Goal: Task Accomplishment & Management: Use online tool/utility

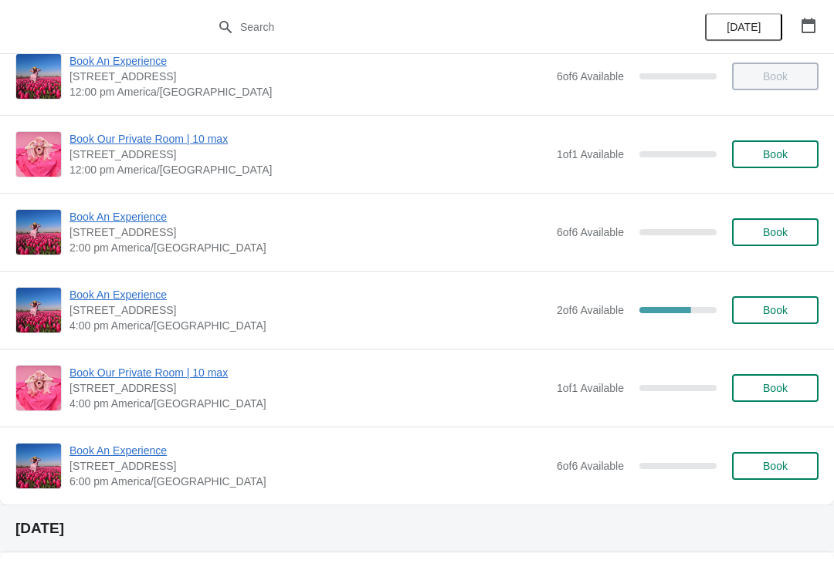
scroll to position [185, 0]
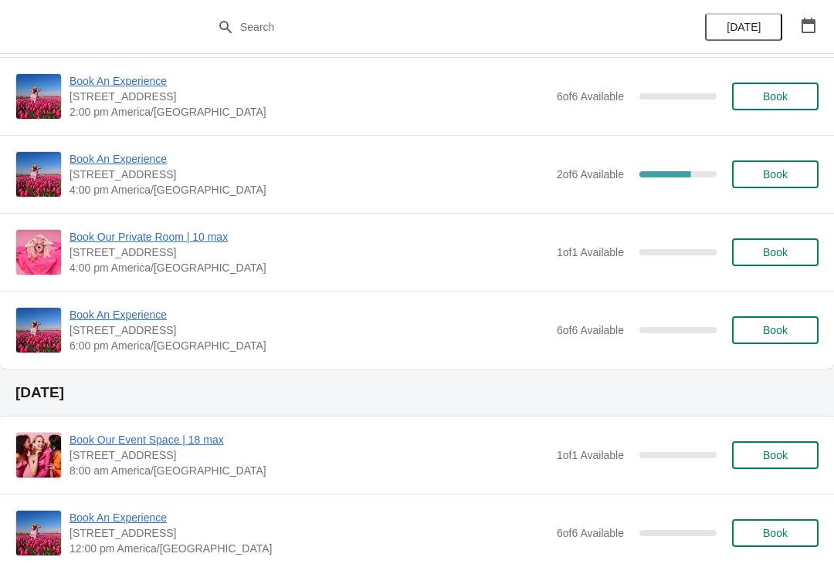
scroll to position [316, 0]
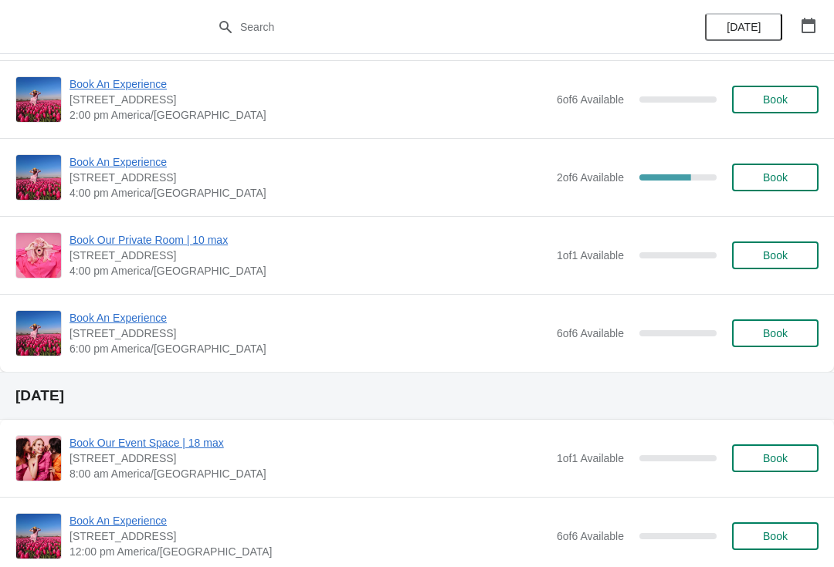
click at [805, 31] on icon "button" at bounding box center [808, 25] width 15 height 15
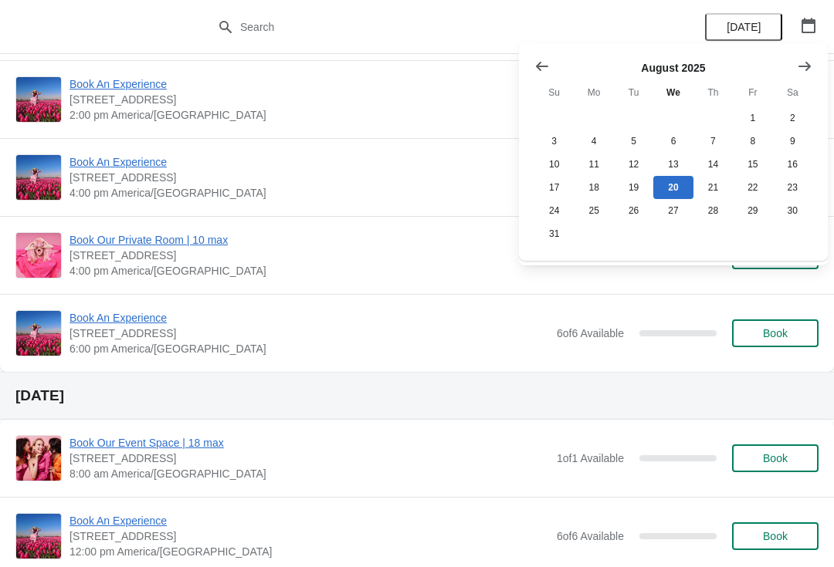
click at [805, 69] on icon "Show next month, September 2025" at bounding box center [804, 66] width 15 height 15
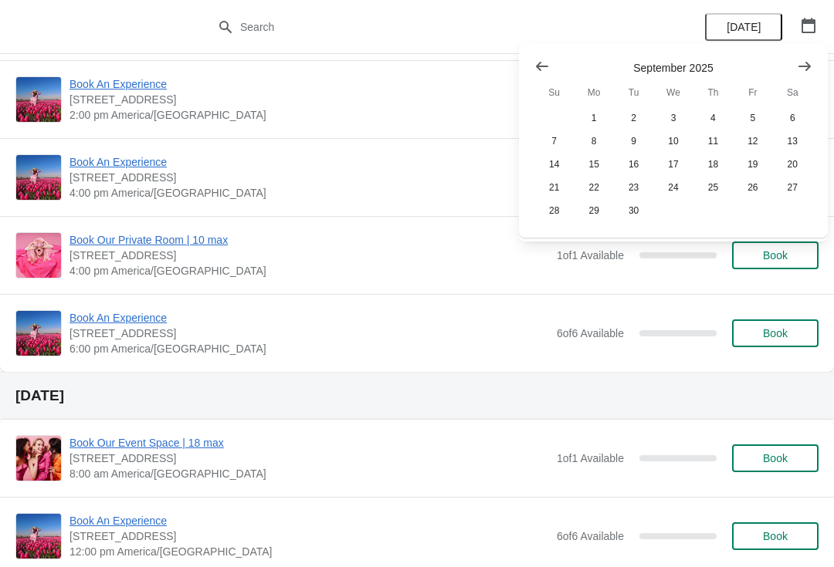
click at [798, 69] on icon "Show next month, October 2025" at bounding box center [804, 66] width 15 height 15
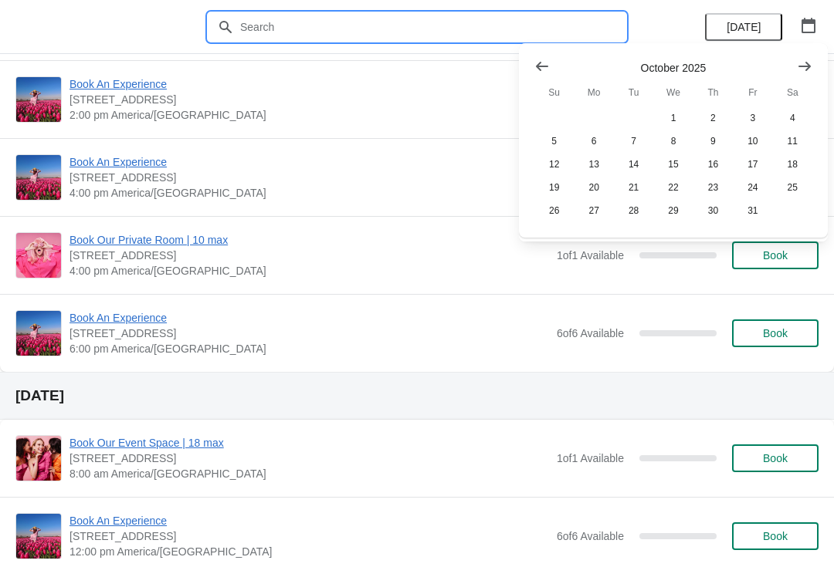
click at [273, 39] on input "text" at bounding box center [432, 27] width 386 height 28
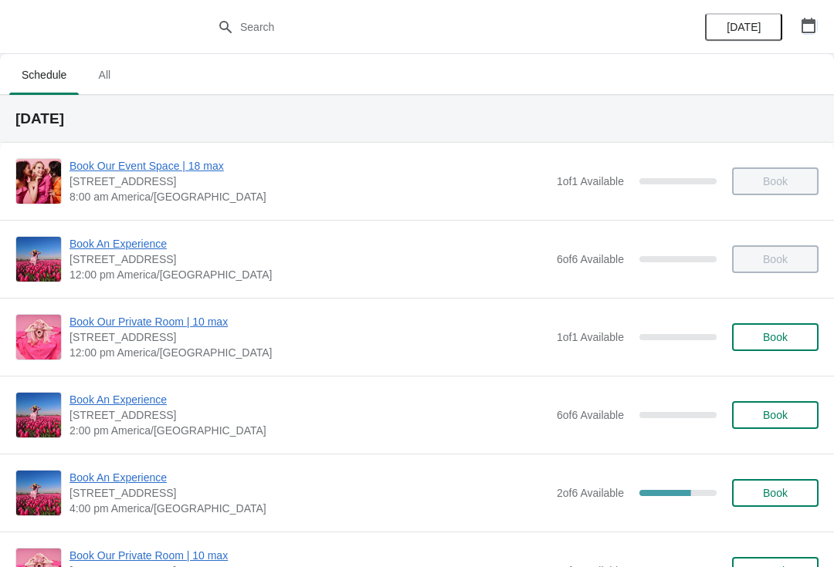
click at [805, 23] on icon "button" at bounding box center [808, 25] width 14 height 15
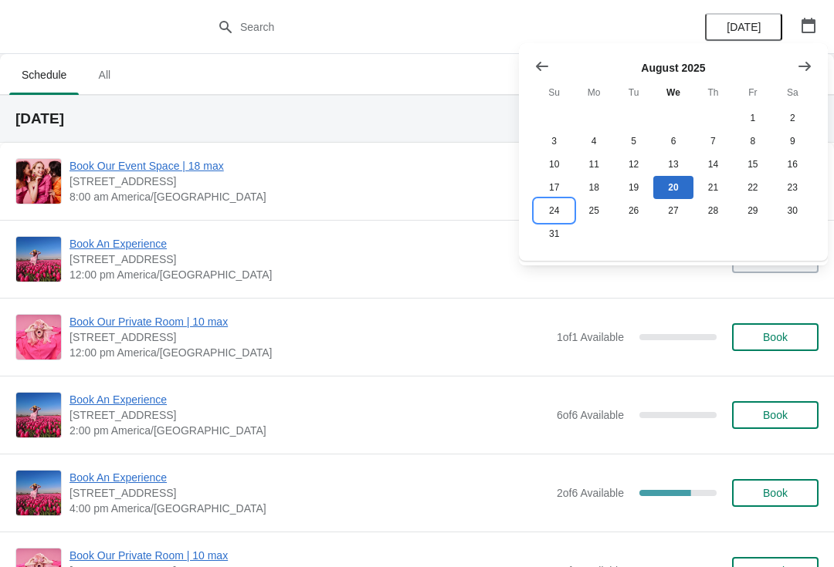
click at [561, 209] on button "24" at bounding box center [553, 210] width 39 height 23
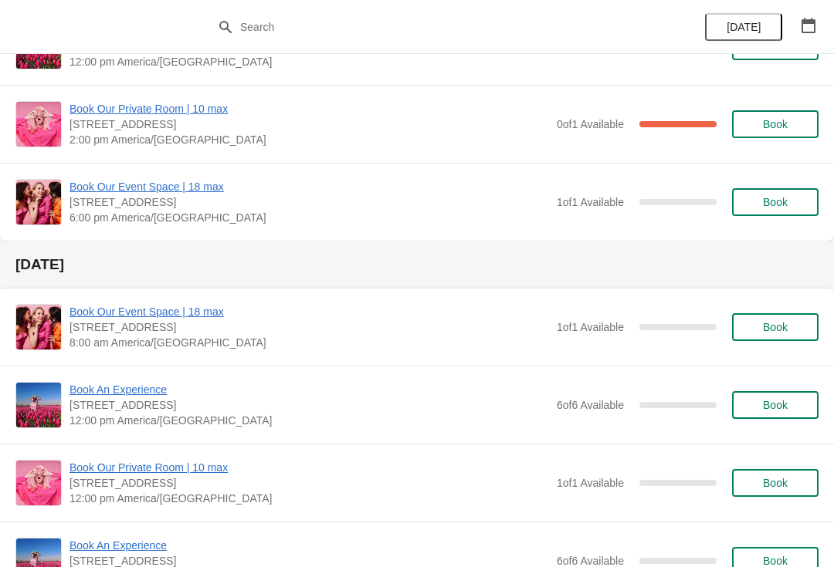
scroll to position [292, 0]
